Goal: Task Accomplishment & Management: Use online tool/utility

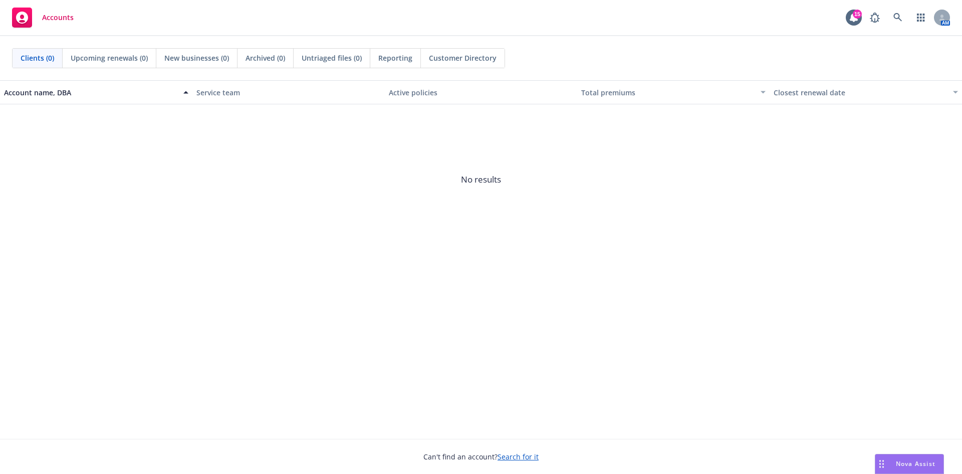
click at [900, 457] on div "Nova Assist" at bounding box center [910, 463] width 68 height 19
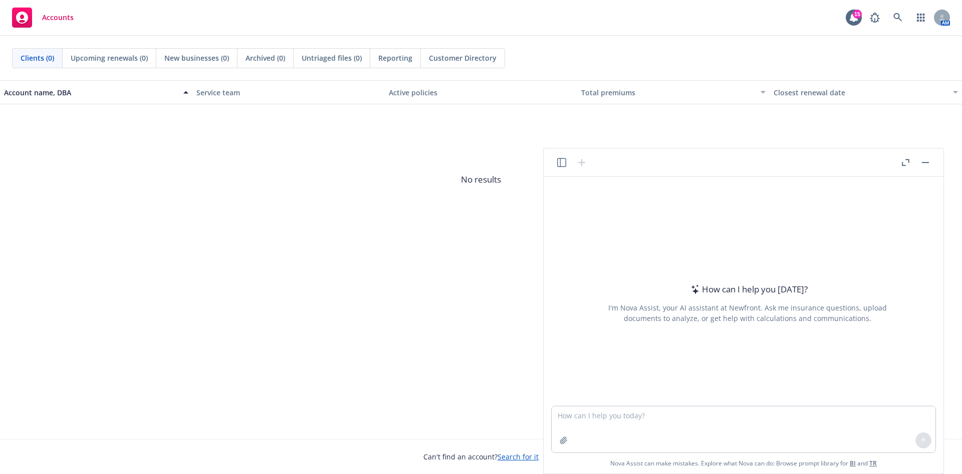
drag, startPoint x: 593, startPoint y: 417, endPoint x: 360, endPoint y: 272, distance: 274.8
click at [360, 272] on div "Account name, DBA Service team Active policies Total premiums Closest renewal d…" at bounding box center [481, 259] width 962 height 358
click at [620, 304] on div "I'm Nova Assist, your AI assistant at Newfront. Ask me insurance questions, upl…" at bounding box center [748, 312] width 282 height 21
click at [586, 417] on textarea at bounding box center [744, 429] width 384 height 46
drag, startPoint x: 586, startPoint y: 417, endPoint x: 105, endPoint y: 266, distance: 504.3
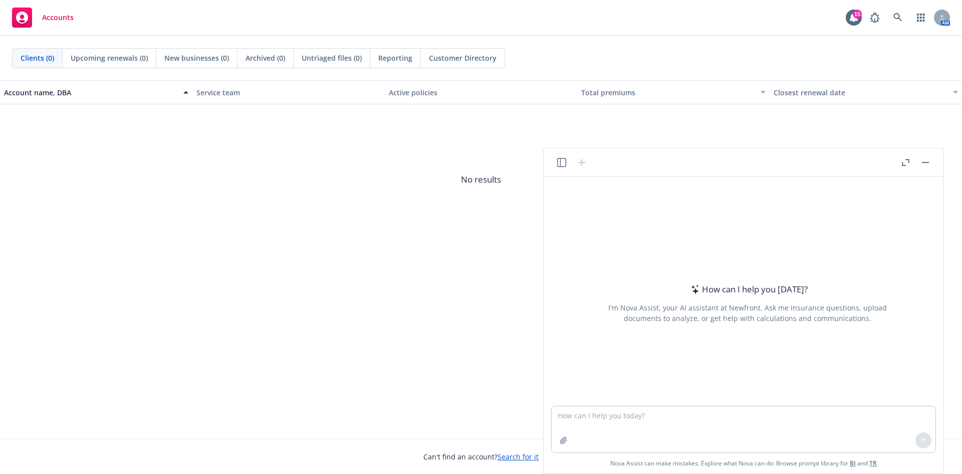
click at [104, 267] on div "Account name, DBA Service team Active policies Total premiums Closest renewal d…" at bounding box center [481, 259] width 962 height 358
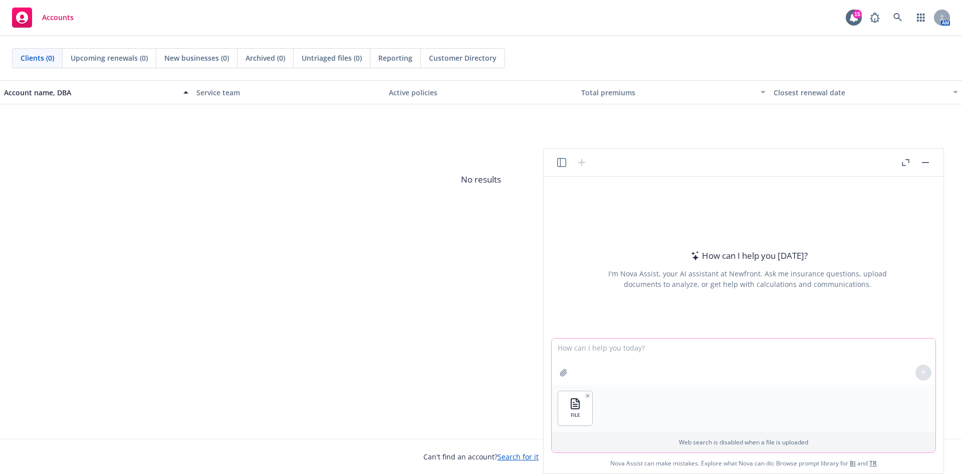
click at [658, 346] on textarea at bounding box center [744, 361] width 384 height 46
click at [650, 349] on textarea "Dear Nova, Please refresh this newsletter. Please progress every date in here b…" at bounding box center [744, 361] width 384 height 46
click at [745, 346] on textarea "Dear Nova, Please refresh the language in this newsletter. Please progress ever…" at bounding box center [744, 361] width 384 height 46
type textarea "Dear Nova, Please refresh the language in this newsletter. Please progress ever…"
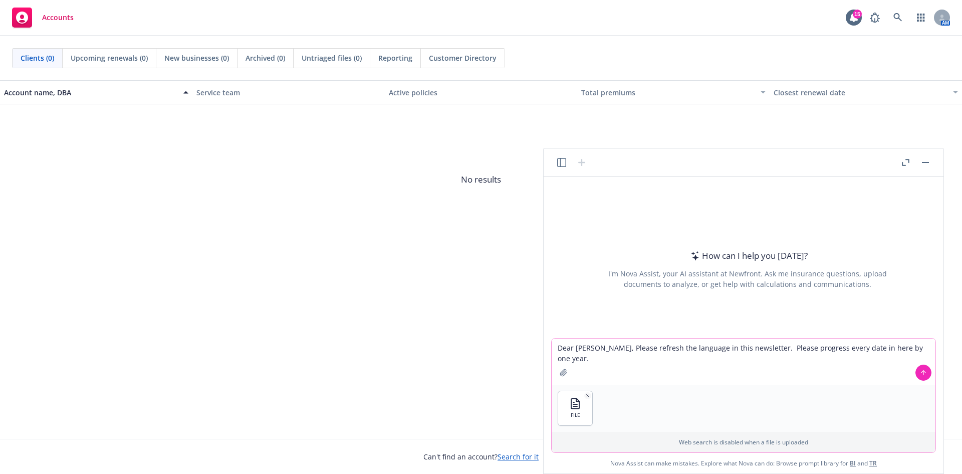
click at [922, 374] on icon at bounding box center [923, 372] width 7 height 7
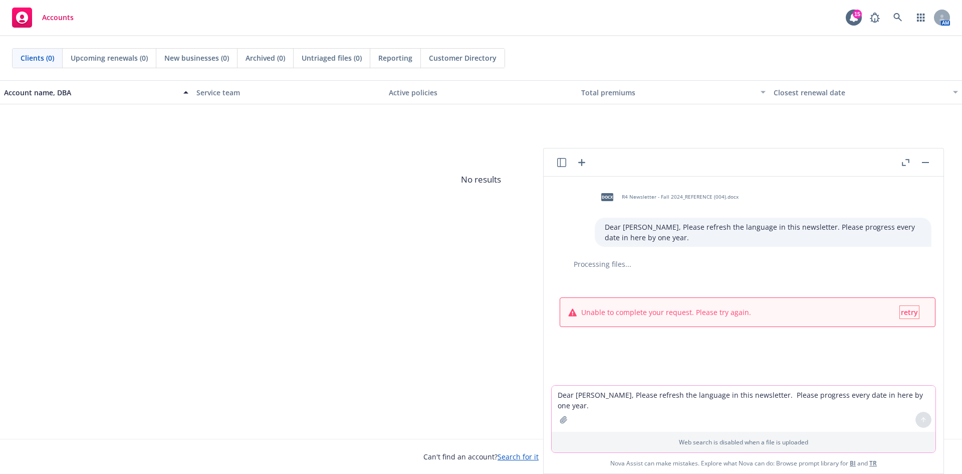
click at [904, 311] on span "retry" at bounding box center [909, 312] width 17 height 10
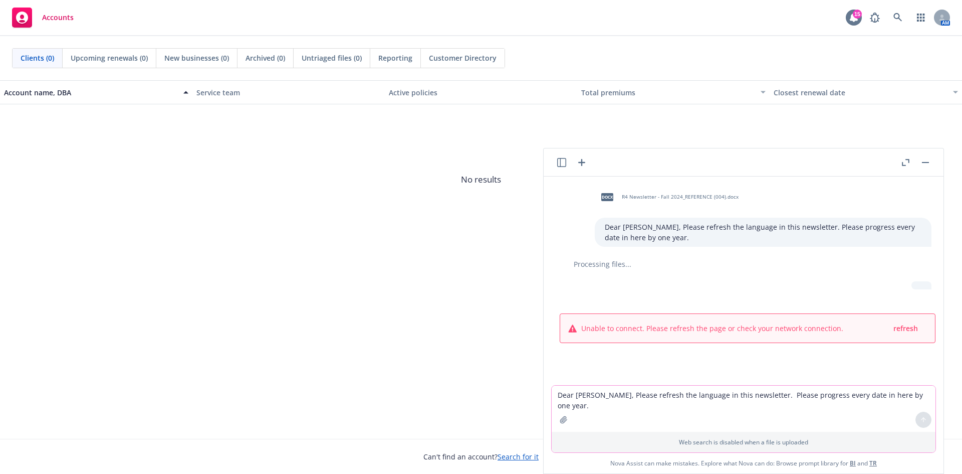
click at [855, 16] on div "15" at bounding box center [857, 14] width 9 height 9
click at [325, 215] on span "No results" at bounding box center [481, 179] width 962 height 150
click at [902, 328] on span "refresh" at bounding box center [906, 328] width 25 height 10
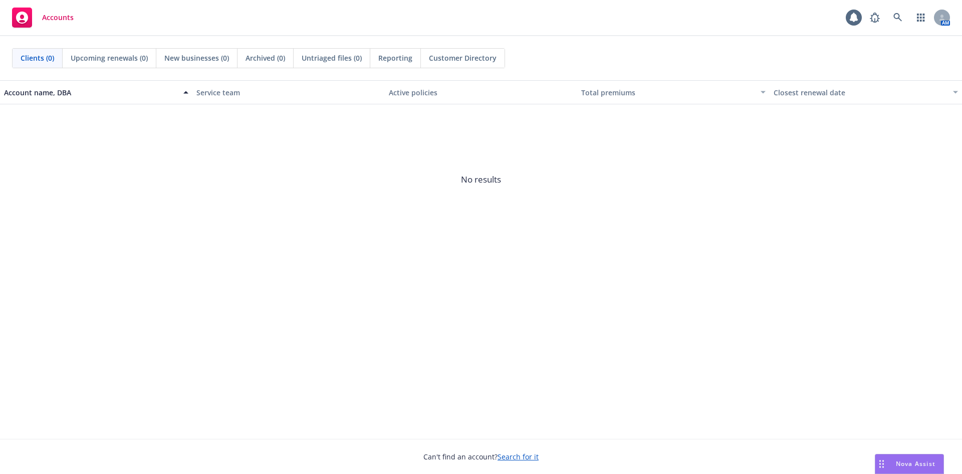
click at [187, 95] on div "button" at bounding box center [187, 92] width 5 height 23
click at [522, 456] on link "Search for it" at bounding box center [518, 457] width 41 height 10
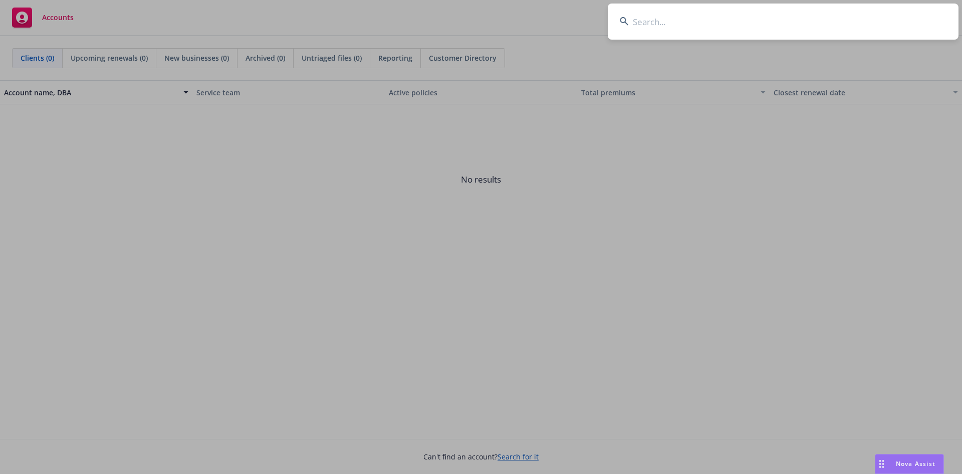
click at [668, 19] on input at bounding box center [783, 22] width 351 height 36
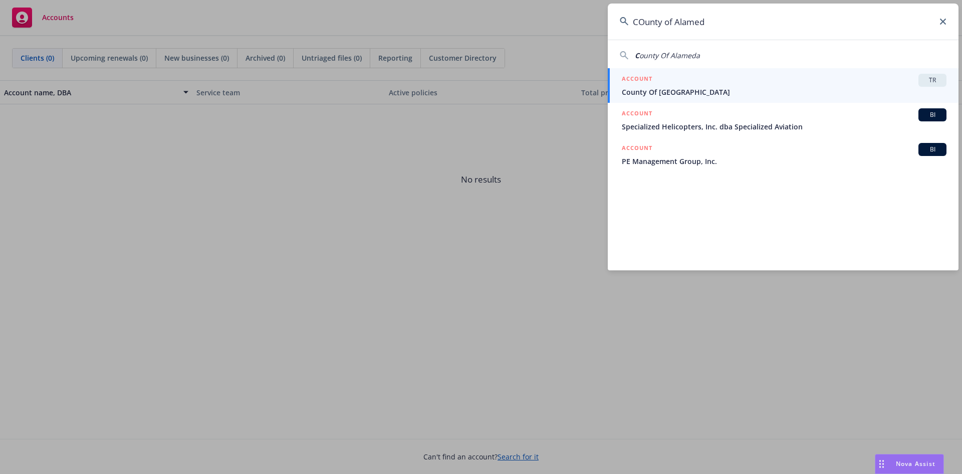
type input "COunty of Alamed"
click at [639, 90] on span "County Of [GEOGRAPHIC_DATA]" at bounding box center [784, 92] width 325 height 11
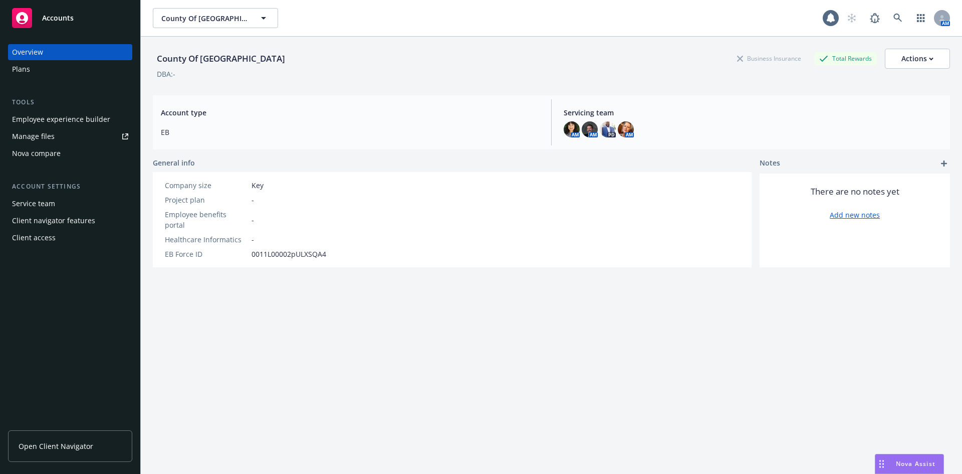
click at [908, 460] on span "Nova Assist" at bounding box center [916, 463] width 40 height 9
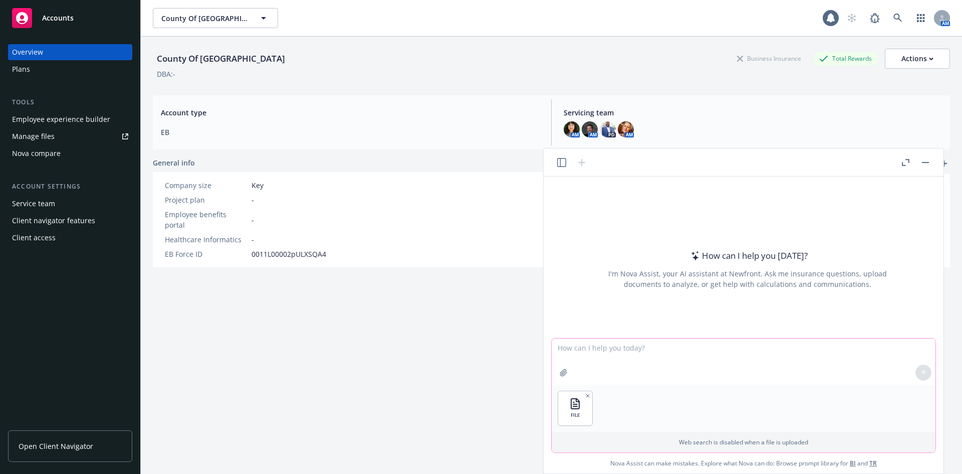
click at [582, 348] on textarea at bounding box center [744, 361] width 384 height 46
type textarea "Please refresh verbiage."
click at [922, 371] on icon at bounding box center [923, 372] width 7 height 7
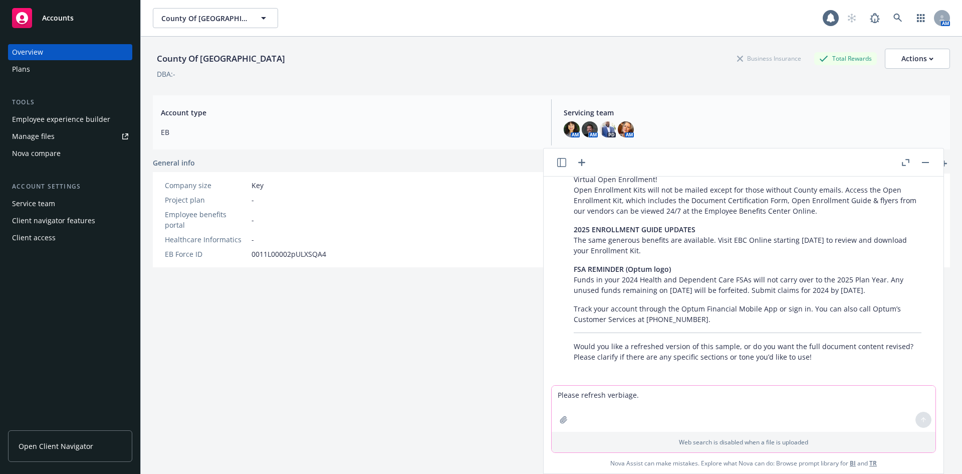
scroll to position [150, 0]
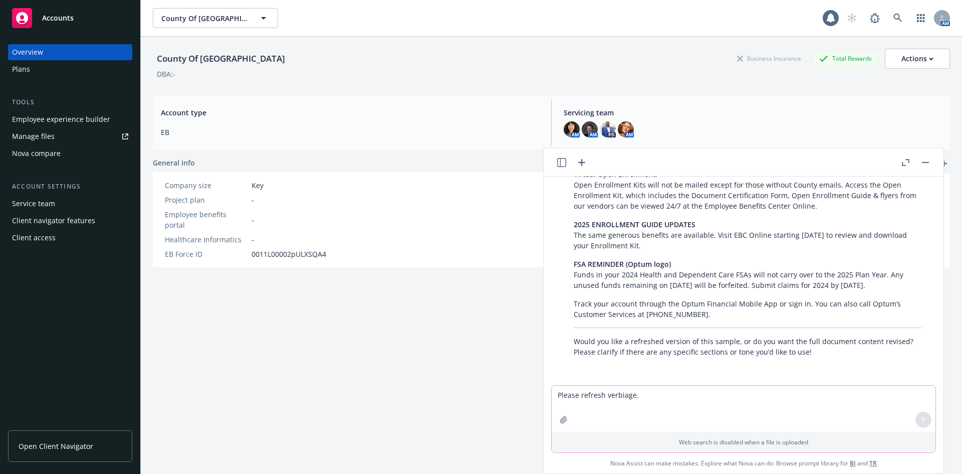
click at [587, 395] on textarea "Please refresh verbiage." at bounding box center [744, 408] width 384 height 46
click at [919, 398] on textarea "I would like to have the full document content revised, please? Tone should be …" at bounding box center [744, 408] width 384 height 46
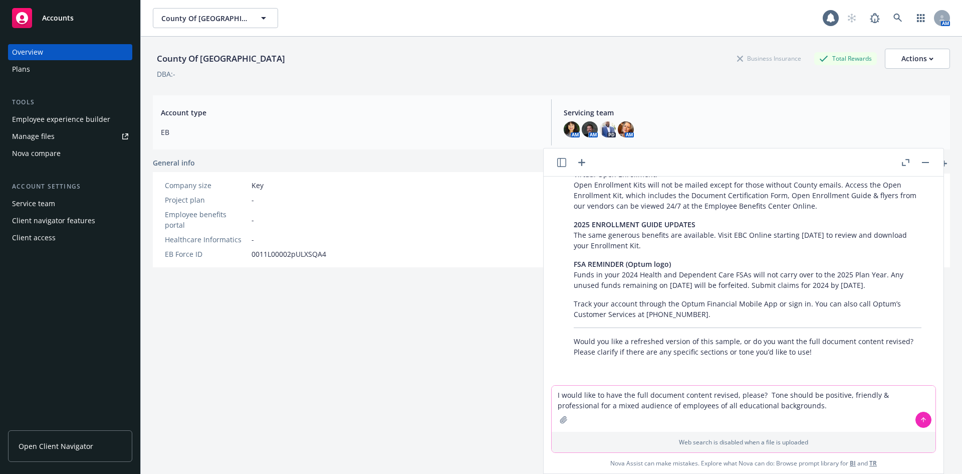
type textarea "I would like to have the full document content revised, please? Tone should be …"
click at [924, 420] on icon at bounding box center [923, 419] width 7 height 7
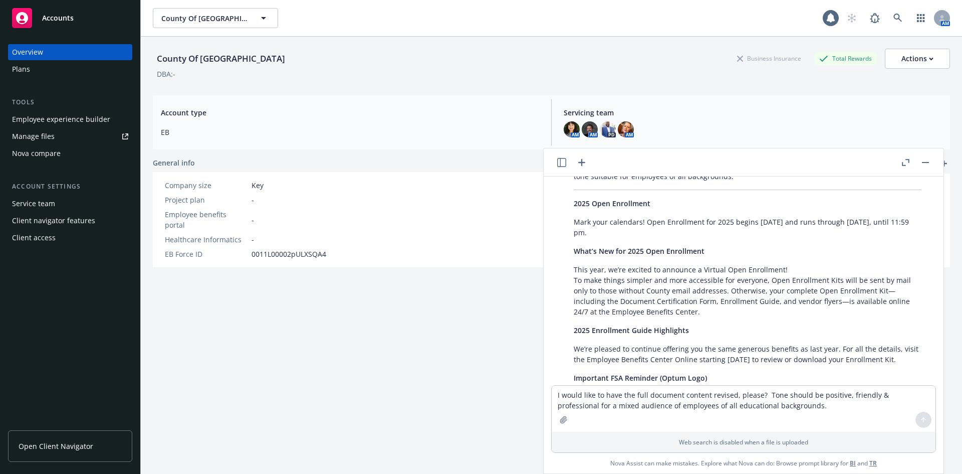
scroll to position [750, 0]
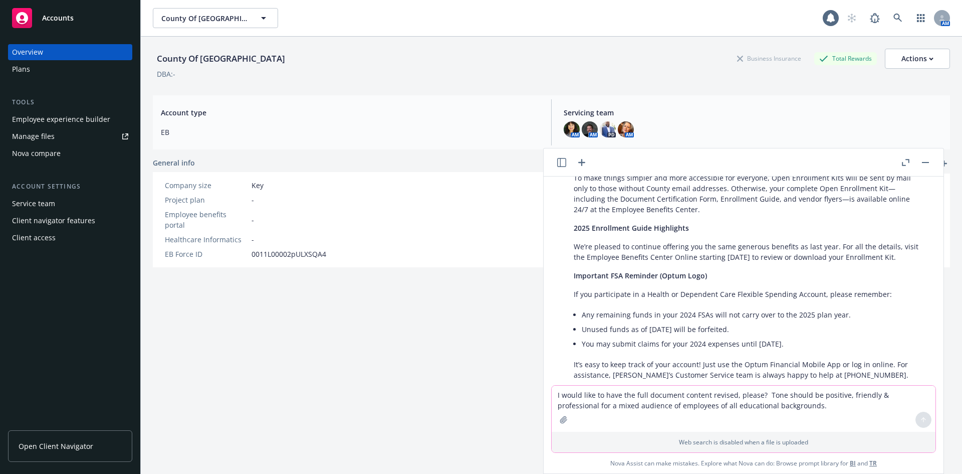
drag, startPoint x: 571, startPoint y: 396, endPoint x: 567, endPoint y: 389, distance: 8.1
click at [571, 396] on textarea "I would like to have the full document content revised, please? Tone should be …" at bounding box center [744, 408] width 384 height 46
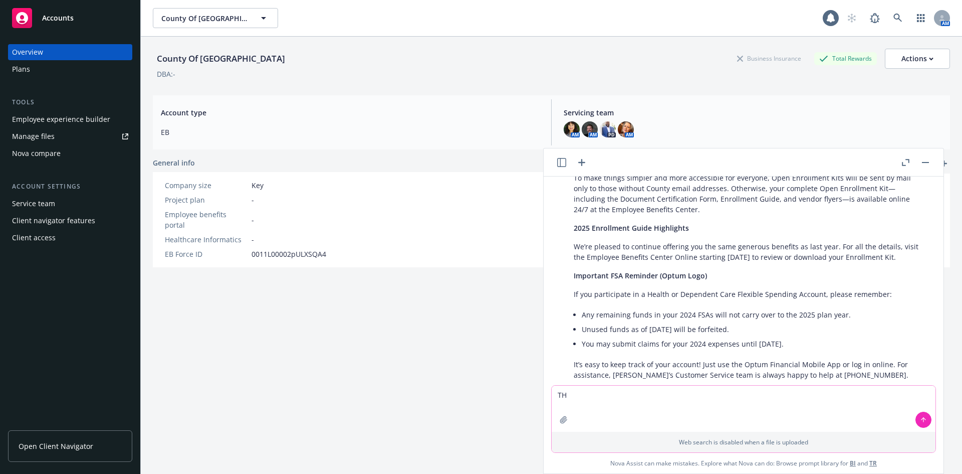
type textarea "T"
type textarea "You only produced a small sample. Please refresh the entire document & keep all…"
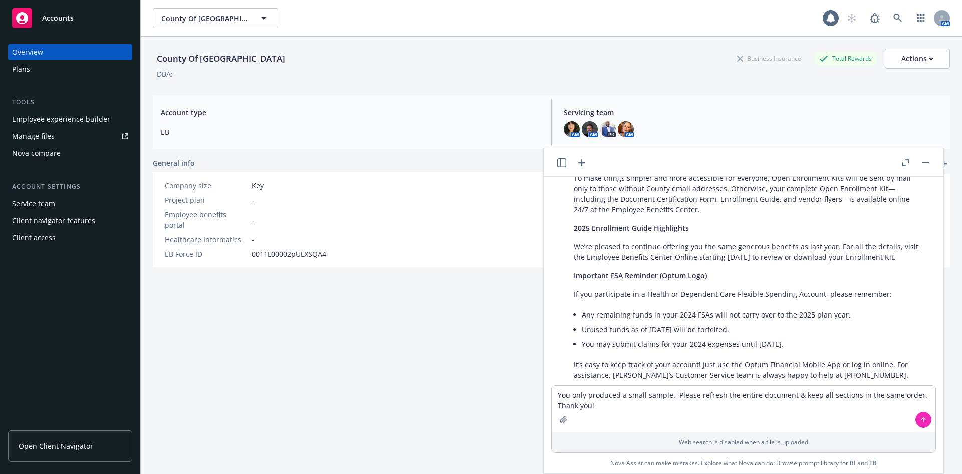
click at [920, 420] on icon at bounding box center [923, 419] width 7 height 7
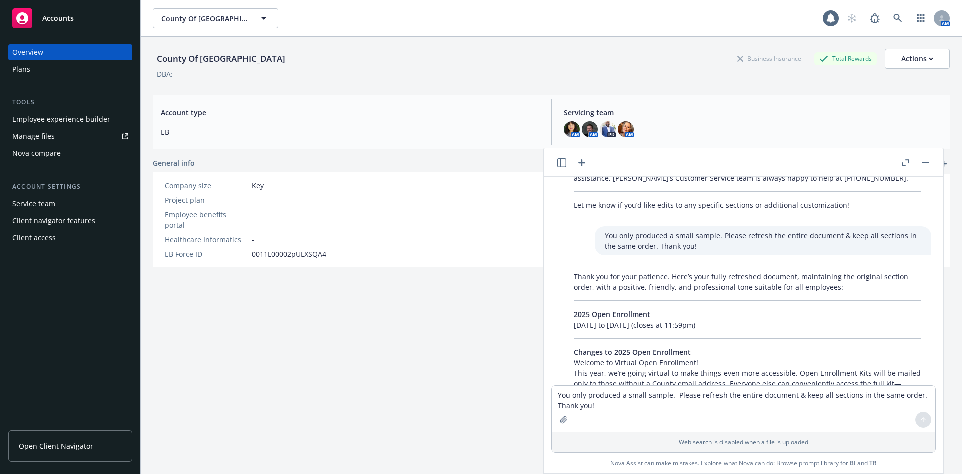
scroll to position [1032, 0]
